Goal: Browse casually: Explore the website without a specific task or goal

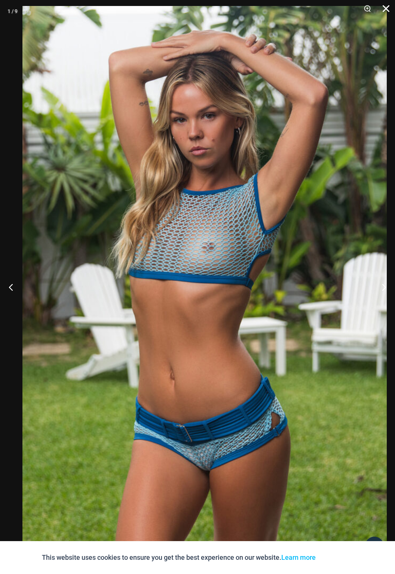
click at [381, 14] on button "Close" at bounding box center [383, 11] width 19 height 22
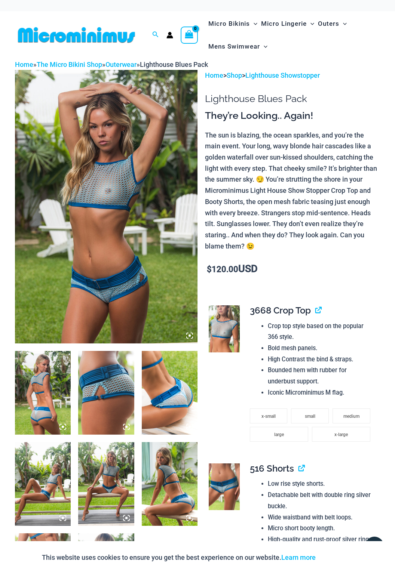
click at [99, 407] on img at bounding box center [106, 393] width 56 height 84
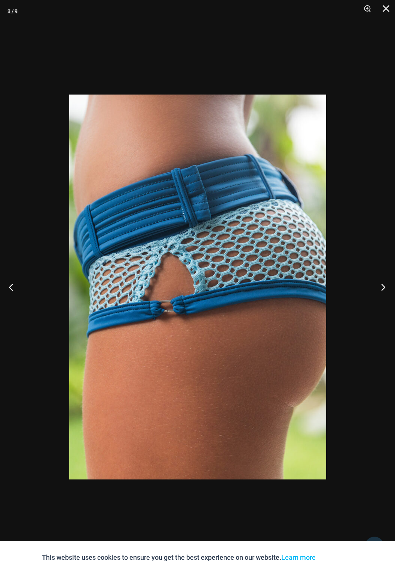
click at [380, 288] on button "Next" at bounding box center [381, 287] width 28 height 37
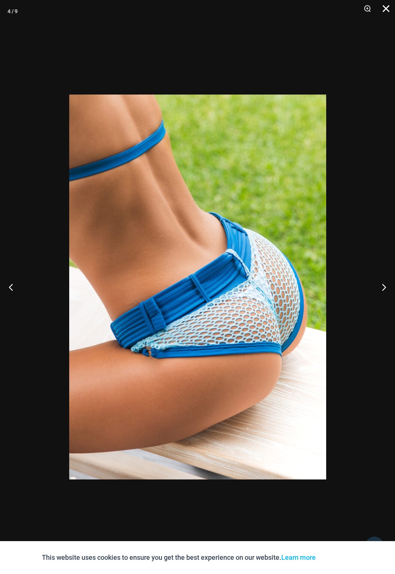
click at [377, 13] on button "Close" at bounding box center [383, 11] width 19 height 22
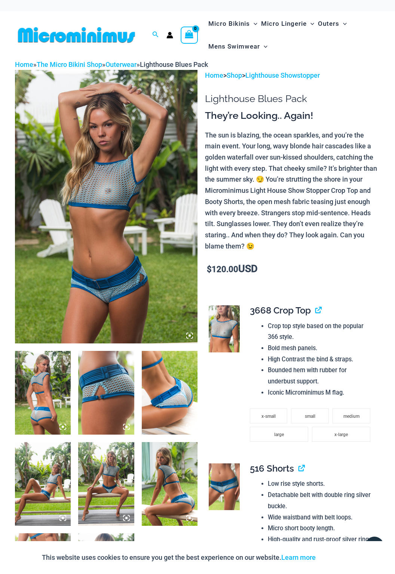
click at [34, 485] on img at bounding box center [43, 484] width 56 height 84
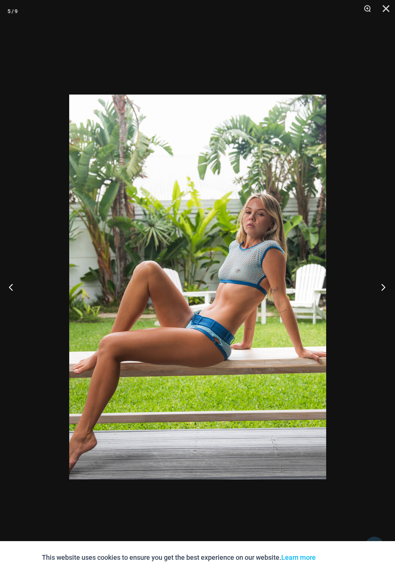
click at [369, 286] on button "Next" at bounding box center [381, 287] width 28 height 37
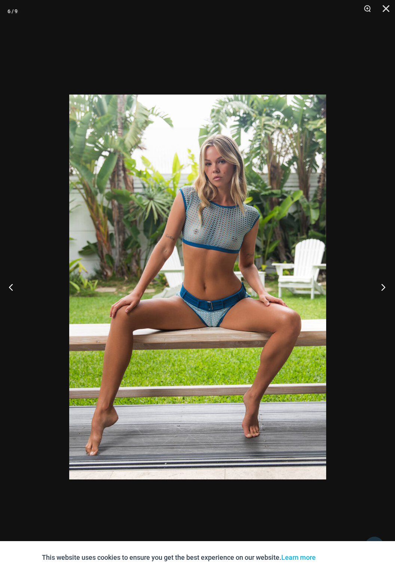
click at [368, 283] on button "Next" at bounding box center [381, 287] width 28 height 37
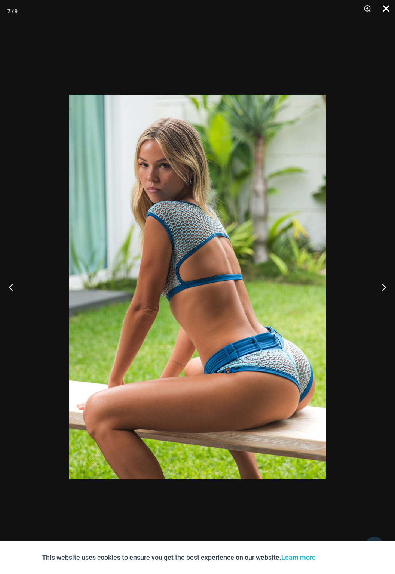
click at [382, 16] on button "Close" at bounding box center [383, 11] width 19 height 22
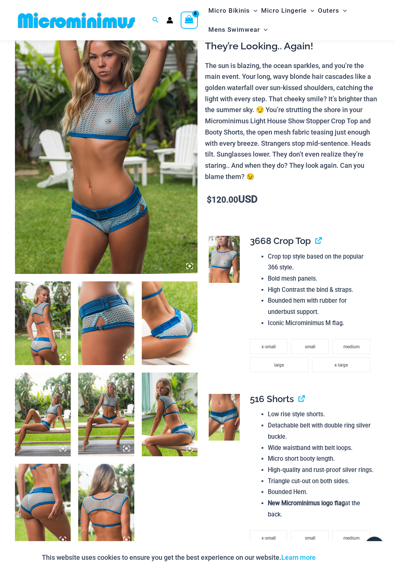
scroll to position [75, 0]
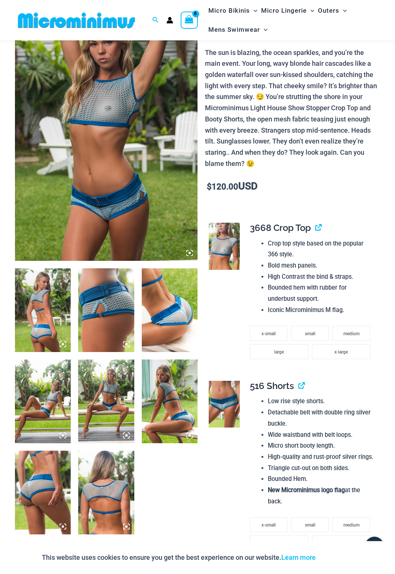
click at [42, 494] on img at bounding box center [43, 493] width 56 height 84
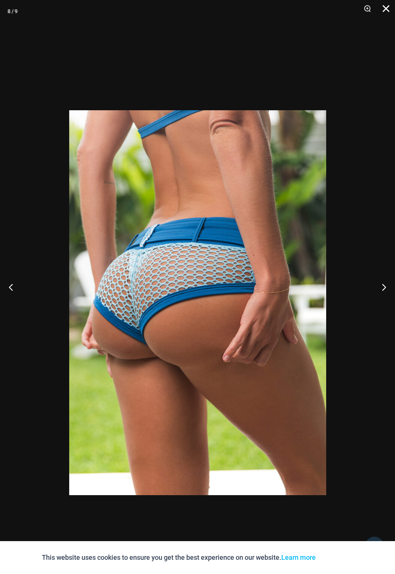
click at [384, 16] on button "Close" at bounding box center [383, 11] width 19 height 22
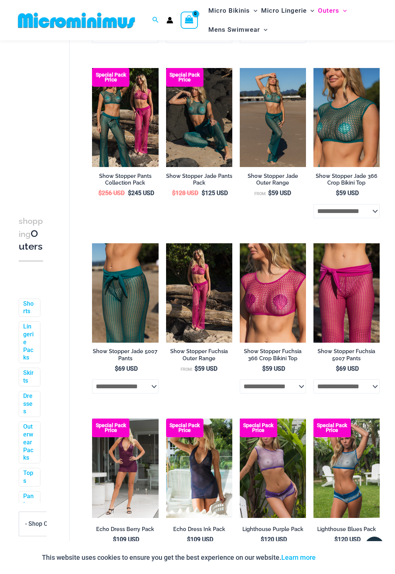
scroll to position [460, 0]
